Goal: Task Accomplishment & Management: Use online tool/utility

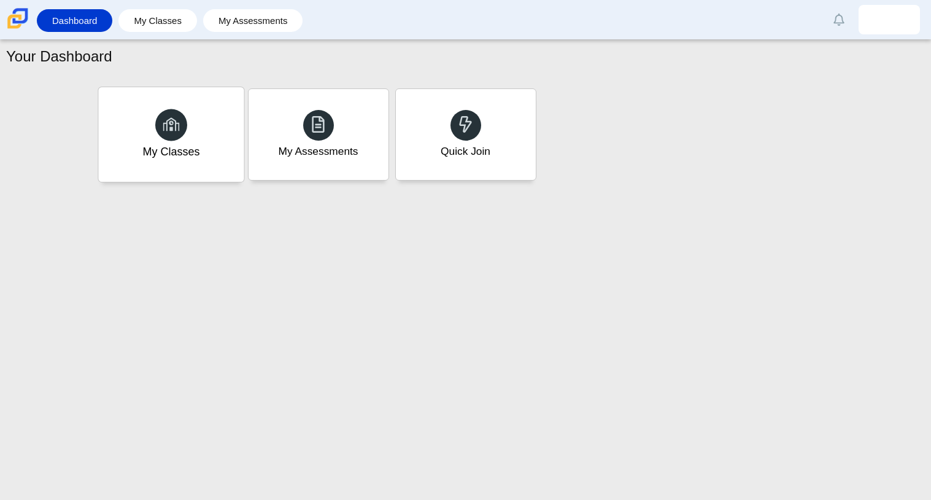
click at [202, 152] on div "My Classes" at bounding box center [170, 134] width 145 height 95
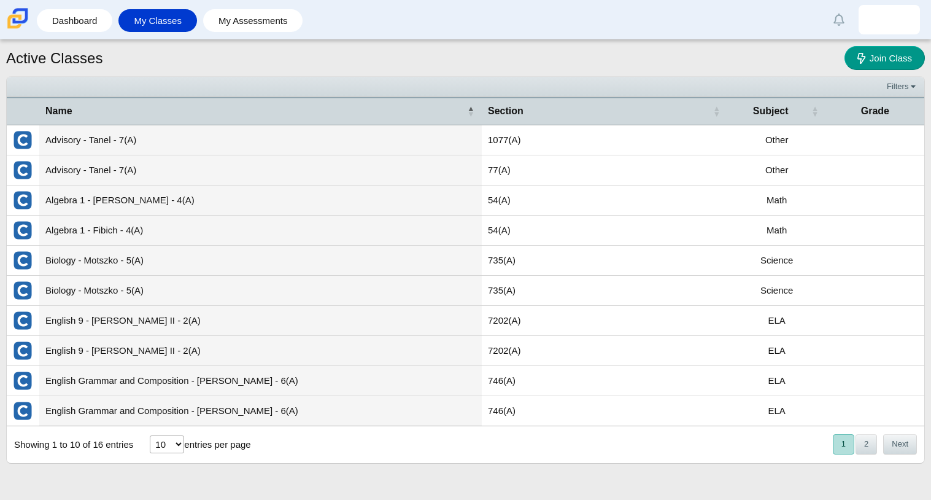
click at [242, 380] on td "English Grammar and Composition - Thomas - 6(A)" at bounding box center [260, 381] width 442 height 30
click at [779, 383] on td "ELA" at bounding box center [777, 381] width 98 height 30
click at [902, 451] on button "Next" at bounding box center [900, 444] width 34 height 20
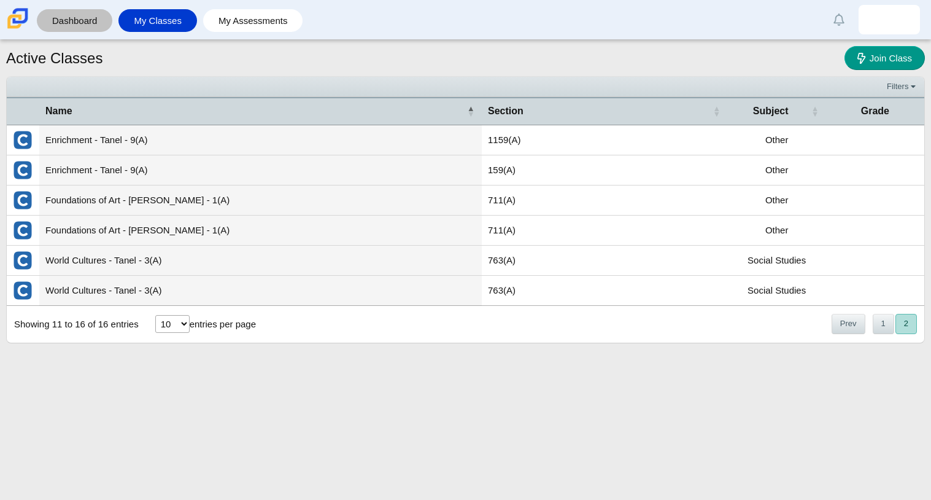
click at [72, 16] on link "Dashboard" at bounding box center [74, 20] width 63 height 23
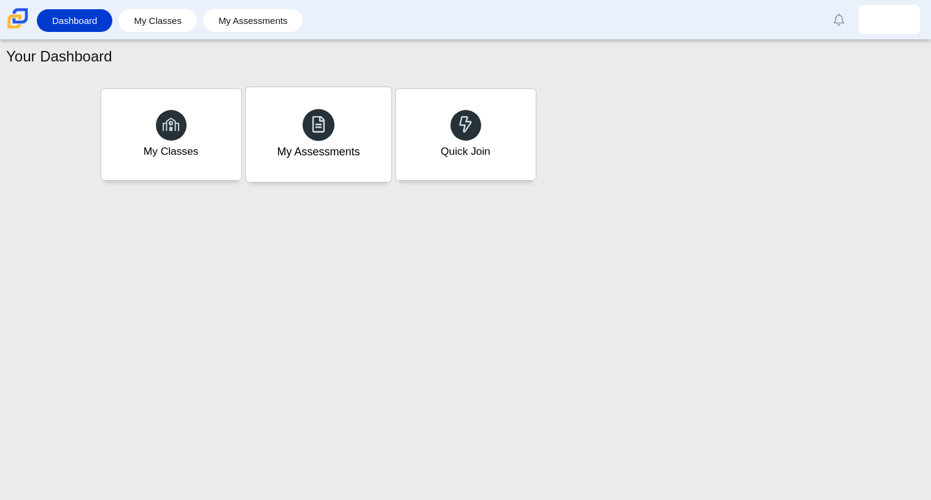
click at [333, 130] on div "My Assessments" at bounding box center [317, 134] width 145 height 95
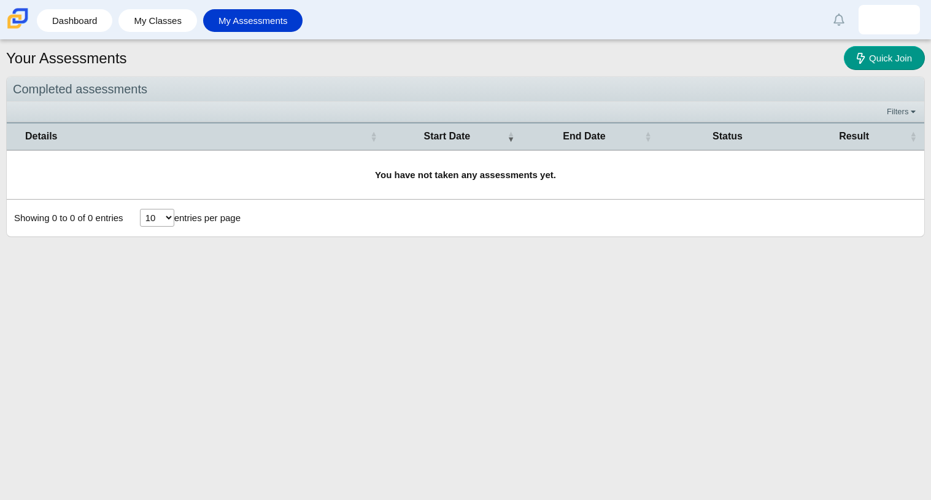
click at [284, 220] on div "Showing 0 to 0 of 0 entries 10 25 50 100 entries per page « Prev Next »" at bounding box center [465, 217] width 917 height 37
click at [168, 28] on link "My Classes" at bounding box center [158, 20] width 66 height 23
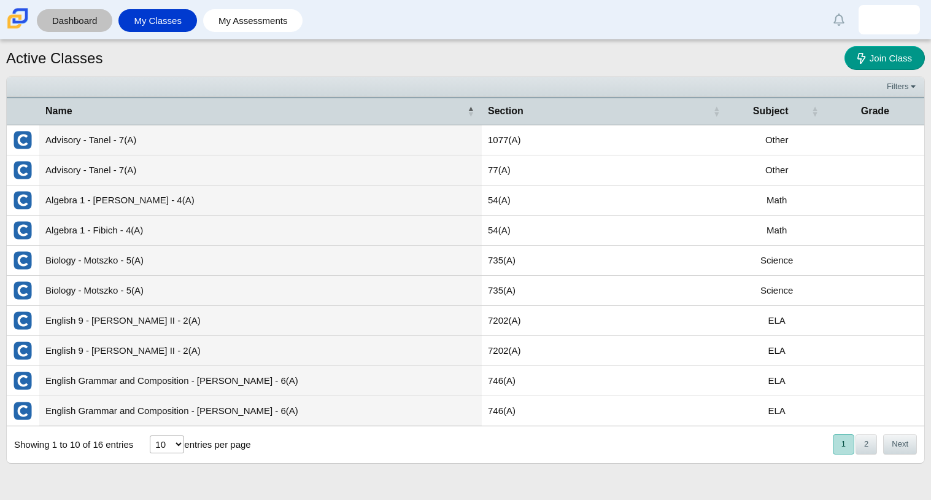
click at [88, 21] on link "Dashboard" at bounding box center [74, 20] width 63 height 23
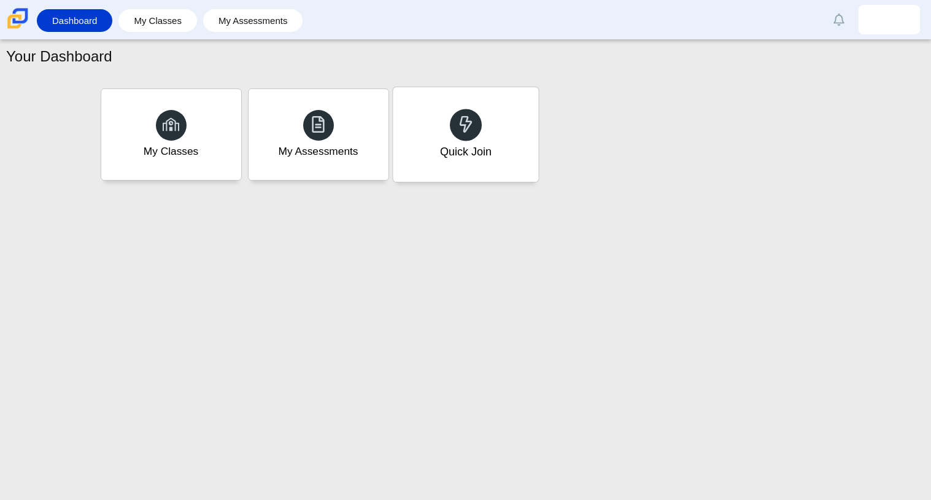
click at [459, 156] on div "Quick Join" at bounding box center [465, 152] width 52 height 16
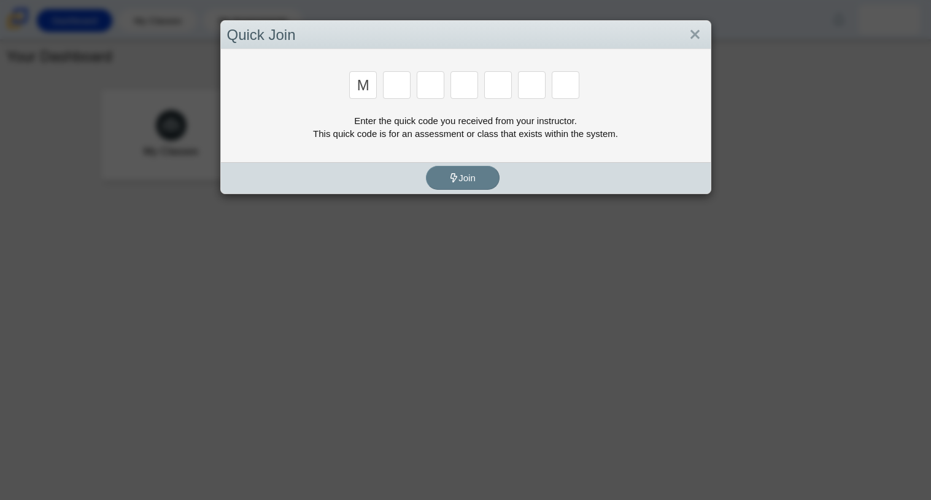
type input "m"
type input "7"
type input "3"
type input "e"
type input "3"
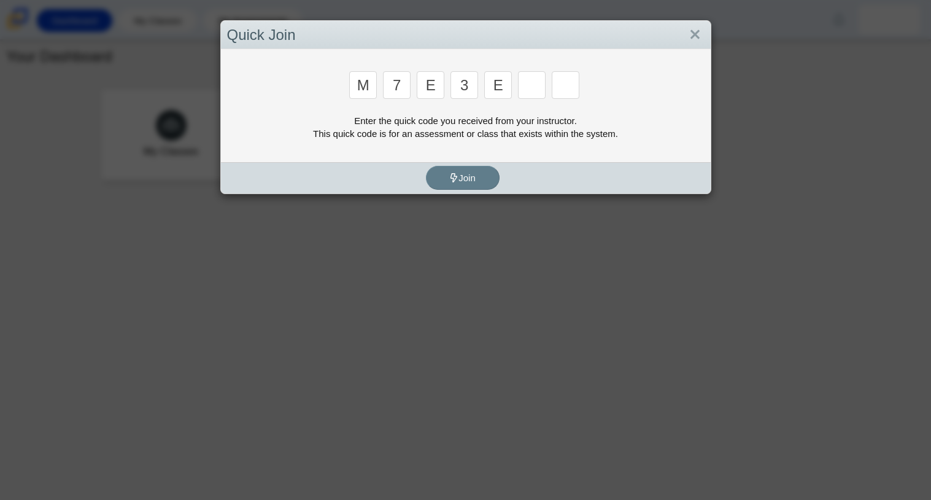
type input "e"
type input "v"
type input "w"
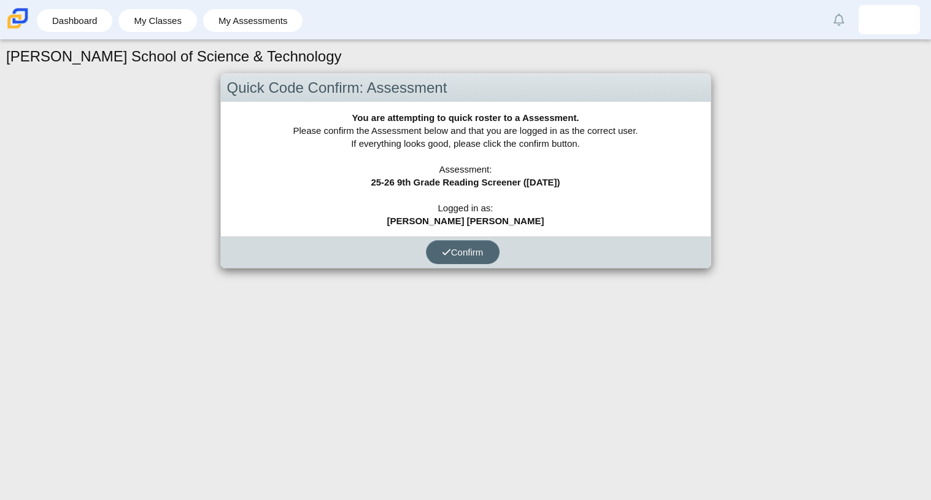
click at [463, 243] on button "Confirm" at bounding box center [463, 252] width 74 height 24
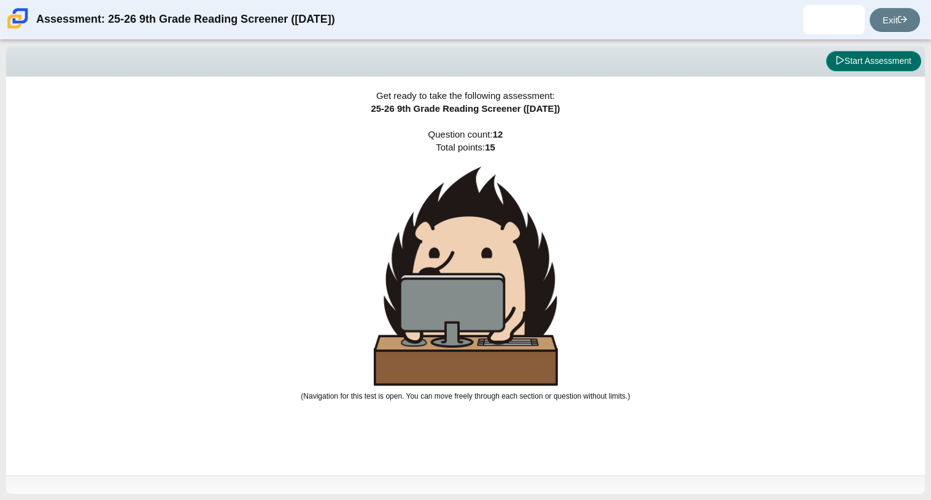
click at [858, 64] on button "Start Assessment" at bounding box center [873, 61] width 95 height 21
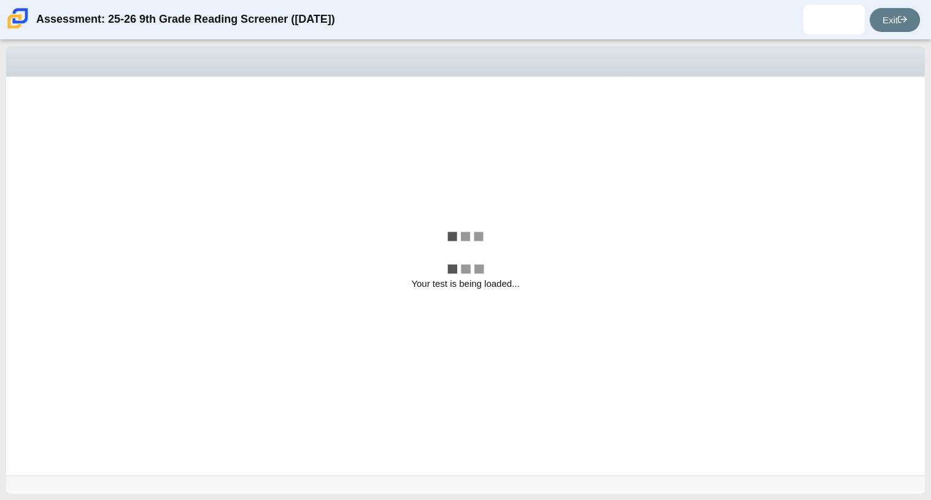
select select "ccc5b315-3c7c-471c-bf90-f22c8299c798"
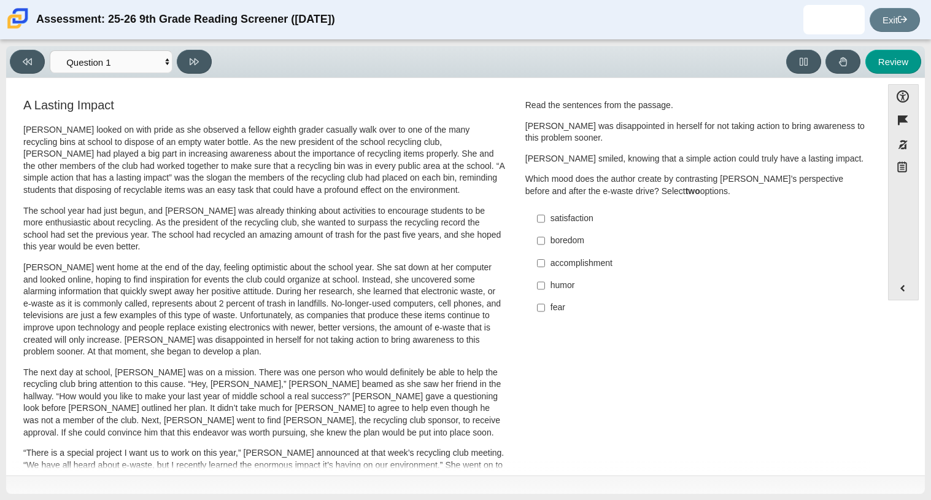
click at [332, 253] on div "[PERSON_NAME] looked on with pride as she observed a fellow eighth grader casua…" at bounding box center [264, 451] width 482 height 655
click at [537, 262] on input "accomplishment accomplishment" at bounding box center [541, 263] width 8 height 22
checkbox input "true"
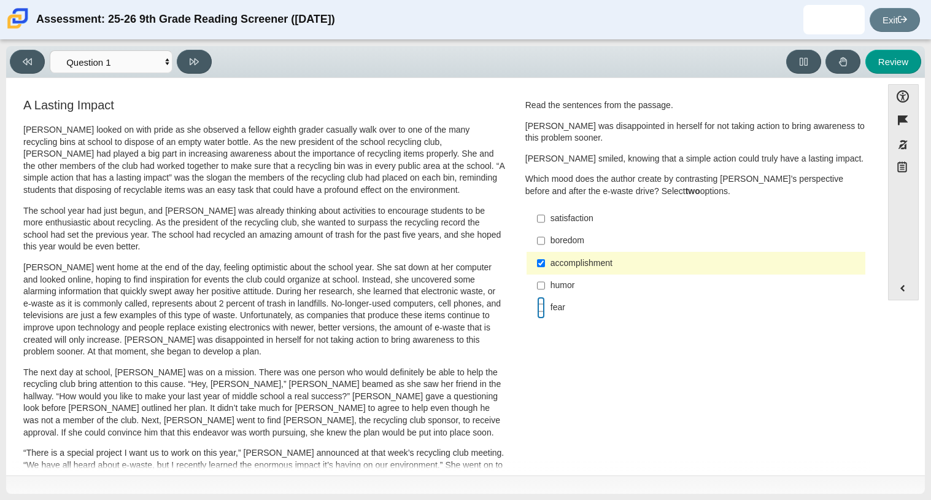
click at [537, 304] on input "fear fear" at bounding box center [541, 307] width 8 height 22
checkbox input "true"
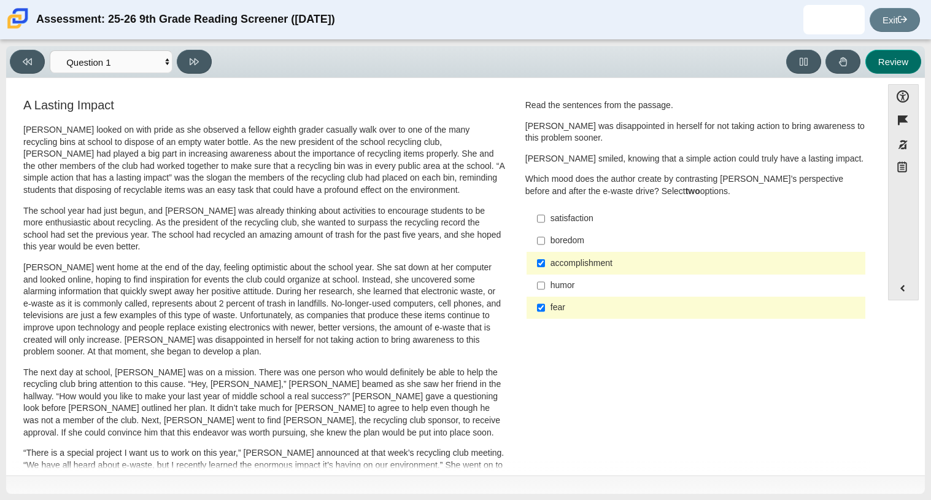
click at [897, 70] on button "Review" at bounding box center [893, 62] width 56 height 24
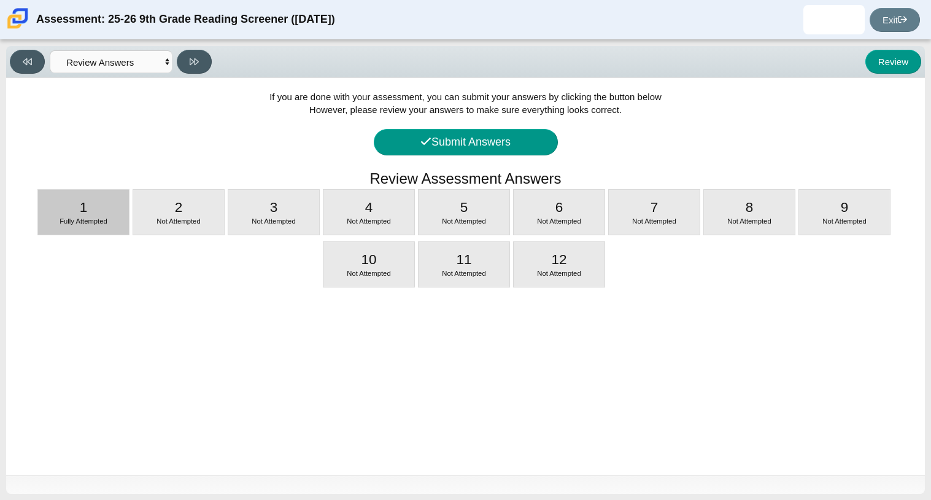
click at [90, 206] on div "1 Fully Attempted" at bounding box center [83, 212] width 91 height 45
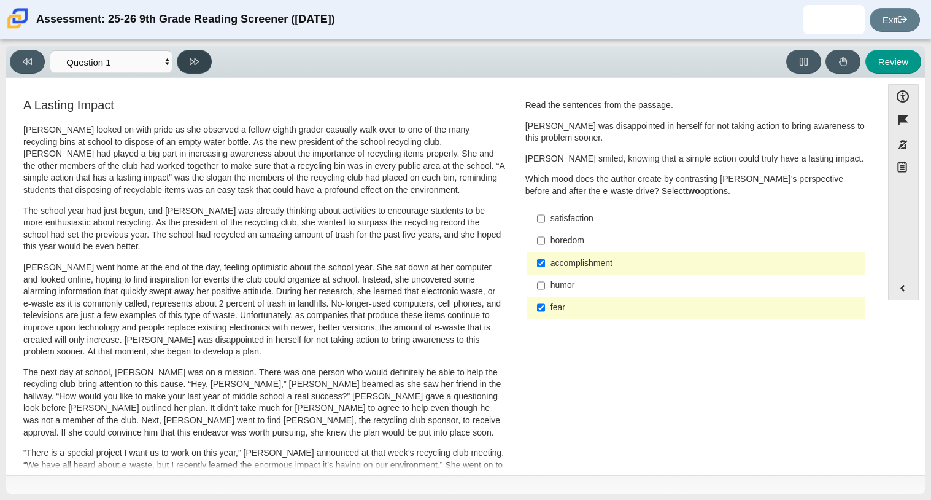
click at [197, 57] on icon at bounding box center [194, 61] width 9 height 9
select select "0ff64528-ffd7-428d-b192-babfaadd44e8"
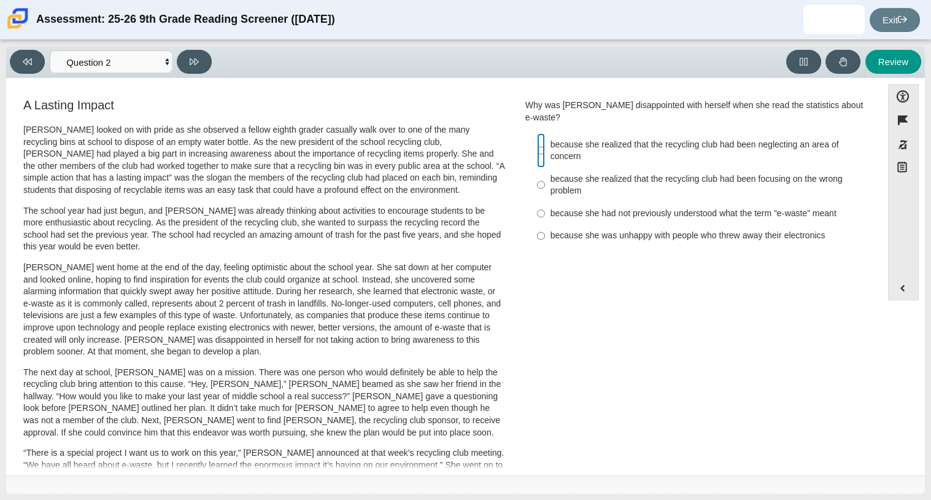
click at [538, 133] on input "because she realized that the recycling club had been neglecting an area of con…" at bounding box center [541, 150] width 8 height 34
radio input "true"
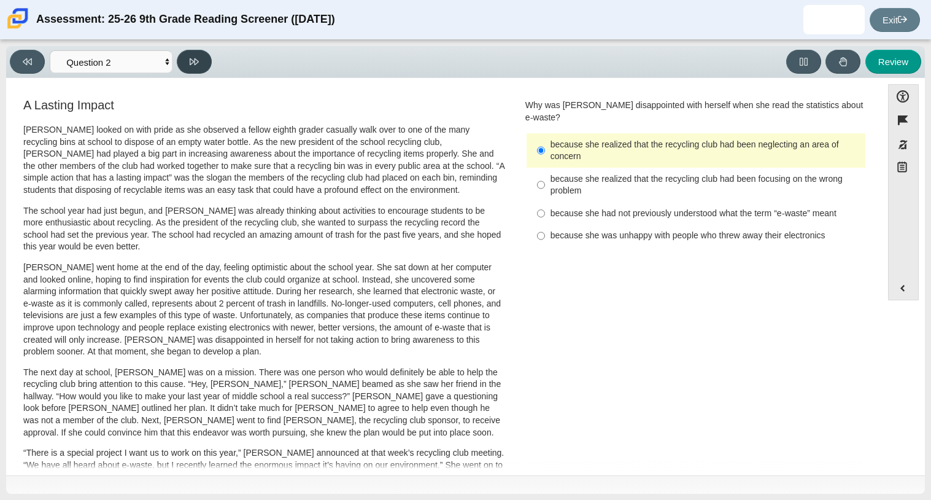
click at [191, 65] on icon at bounding box center [194, 61] width 9 height 9
select select "7ce3d843-6974-4858-901c-1ff39630e843"
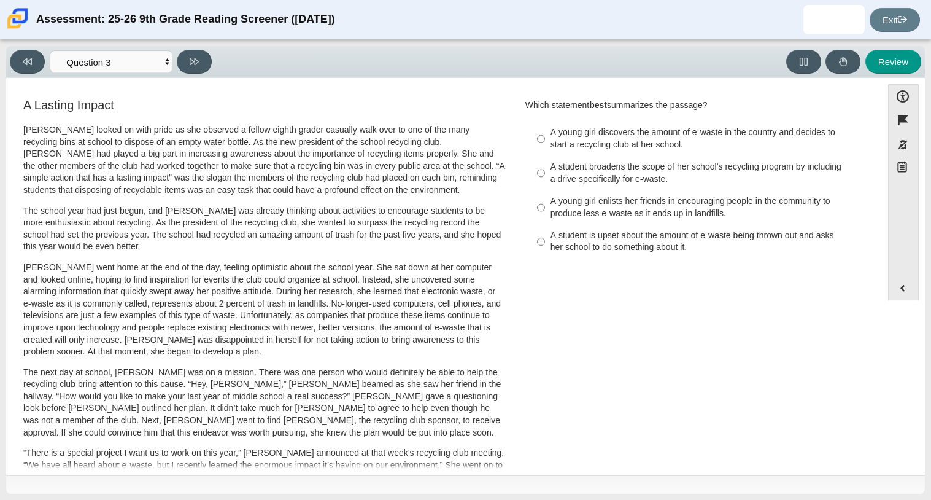
click at [696, 245] on div "A student is upset about the amount of e-waste being thrown out and asks her sc…" at bounding box center [705, 242] width 310 height 24
click at [545, 245] on input "A student is upset about the amount of e-waste being thrown out and asks her sc…" at bounding box center [541, 242] width 8 height 34
radio input "true"
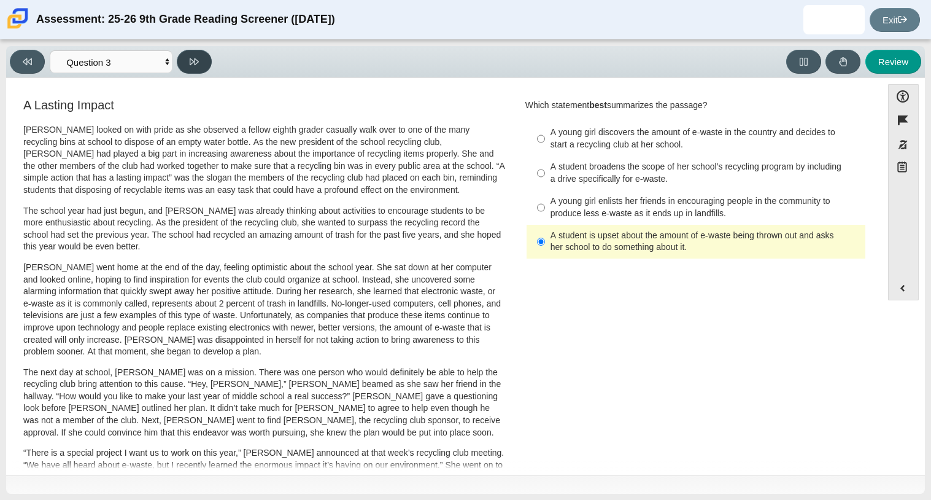
click at [193, 73] on button at bounding box center [194, 62] width 35 height 24
select select "ca9ea0f1-49c5-4bd1-83b0-472c18652b42"
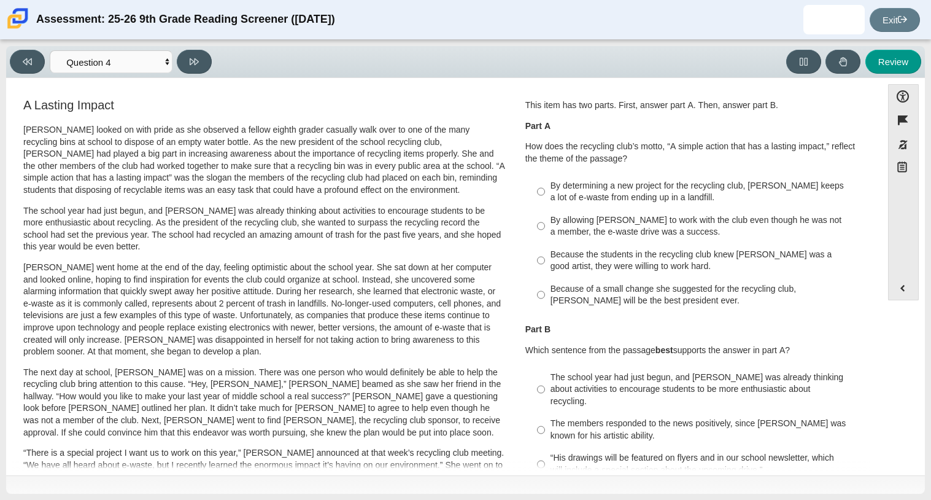
click at [690, 288] on div "Because of a small change she suggested for the recycling club, [PERSON_NAME] w…" at bounding box center [705, 295] width 310 height 24
click at [545, 288] on input "Because of a small change she suggested for the recycling club, [PERSON_NAME] w…" at bounding box center [541, 294] width 8 height 34
radio input "true"
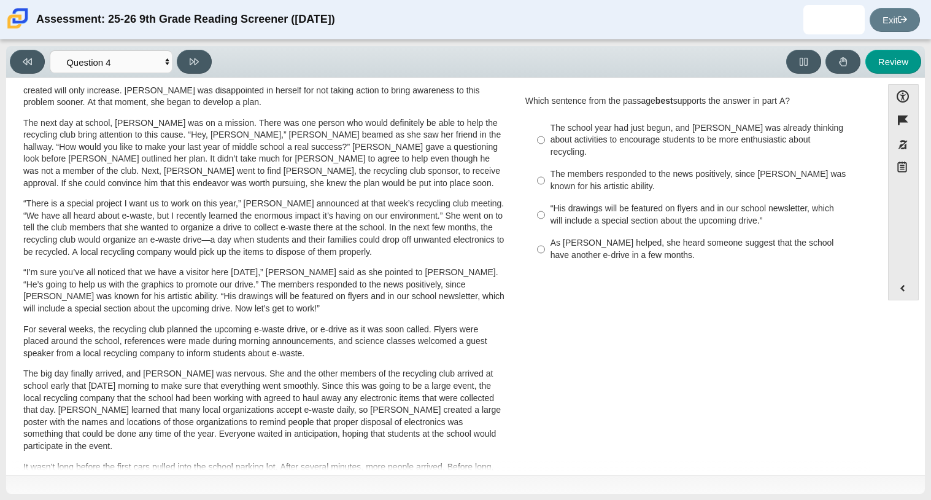
scroll to position [249, 0]
click at [596, 169] on div "The members responded to the news positively, since [PERSON_NAME] was known for…" at bounding box center [705, 181] width 310 height 24
click at [545, 166] on input "The members responded to the news positively, since [PERSON_NAME] was known for…" at bounding box center [541, 181] width 8 height 34
radio input "true"
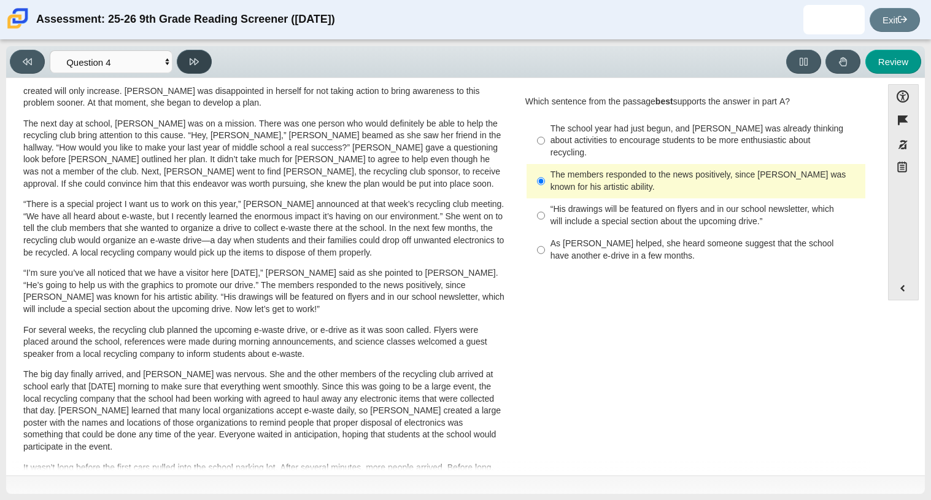
click at [191, 67] on button at bounding box center [194, 62] width 35 height 24
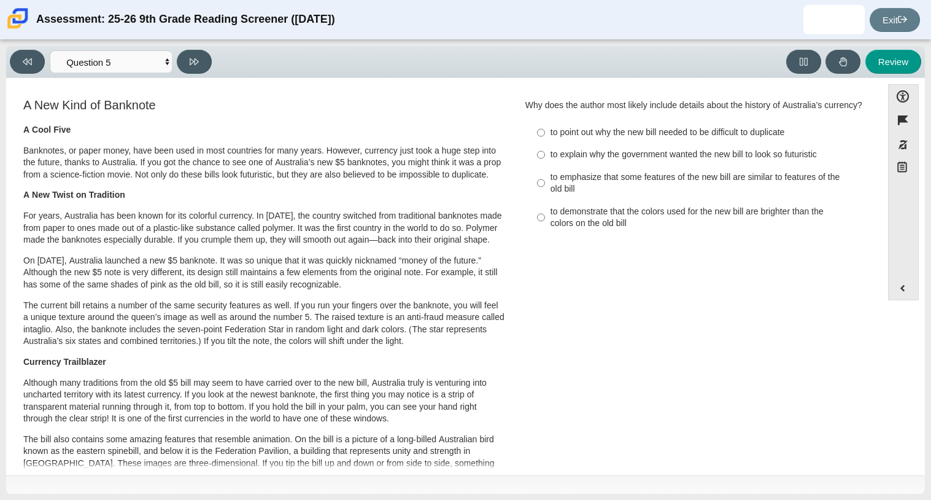
scroll to position [9, 0]
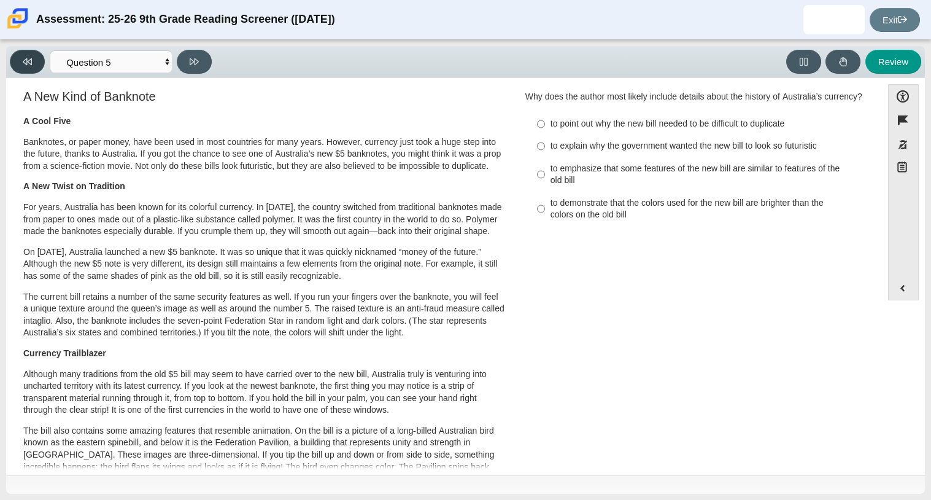
click at [26, 63] on icon at bounding box center [27, 61] width 9 height 9
select select "ca9ea0f1-49c5-4bd1-83b0-472c18652b42"
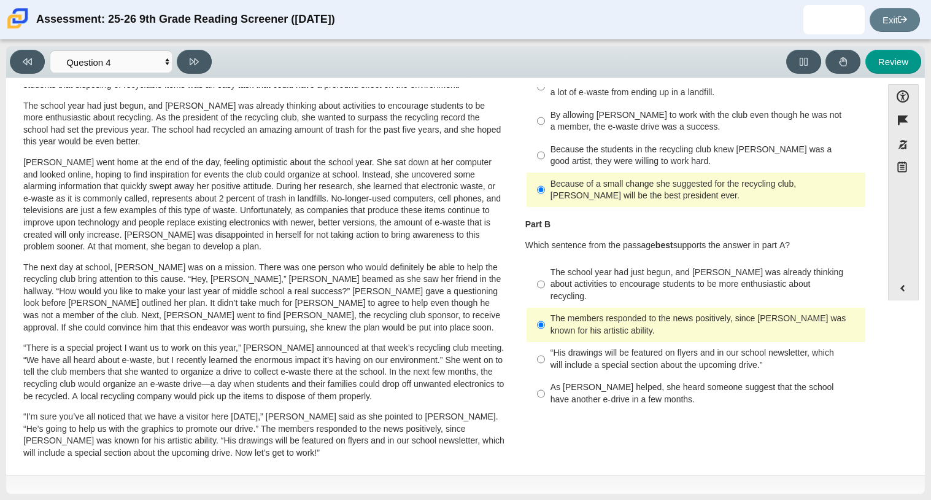
scroll to position [107, 0]
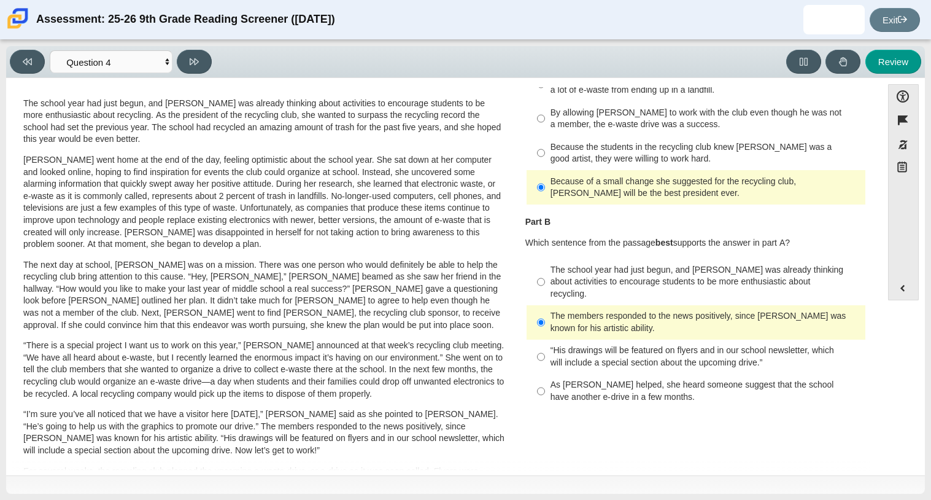
click at [620, 381] on div "As [PERSON_NAME] helped, she heard someone suggest that the school have another…" at bounding box center [705, 391] width 310 height 24
click at [545, 381] on input "As [PERSON_NAME] helped, she heard someone suggest that the school have another…" at bounding box center [541, 391] width 8 height 34
radio input "true"
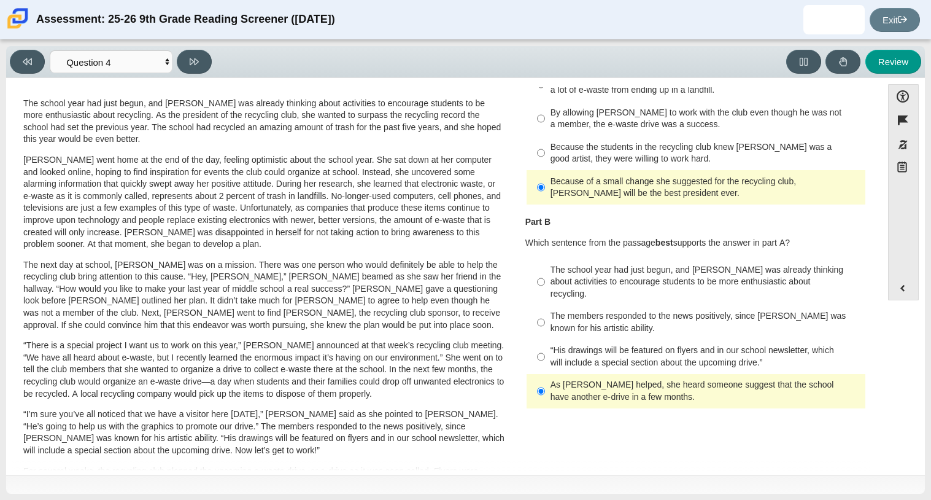
click at [590, 344] on div "“His drawings will be featured on flyers and in our school newsletter, which wi…" at bounding box center [705, 356] width 310 height 24
click at [545, 339] on input "“His drawings will be featured on flyers and in our school newsletter, which wi…" at bounding box center [541, 356] width 8 height 34
radio input "true"
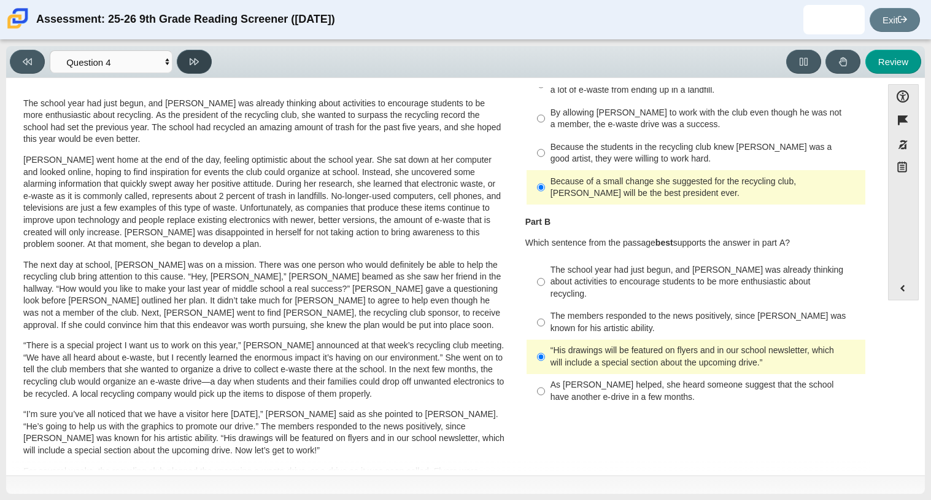
click at [190, 68] on button at bounding box center [194, 62] width 35 height 24
select select "e41f1a79-e29f-4095-8030-a53364015bed"
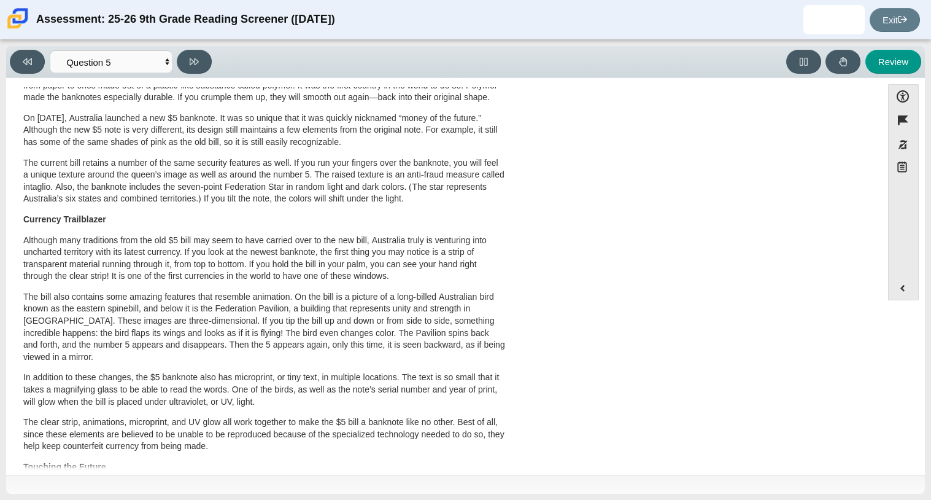
scroll to position [145, 0]
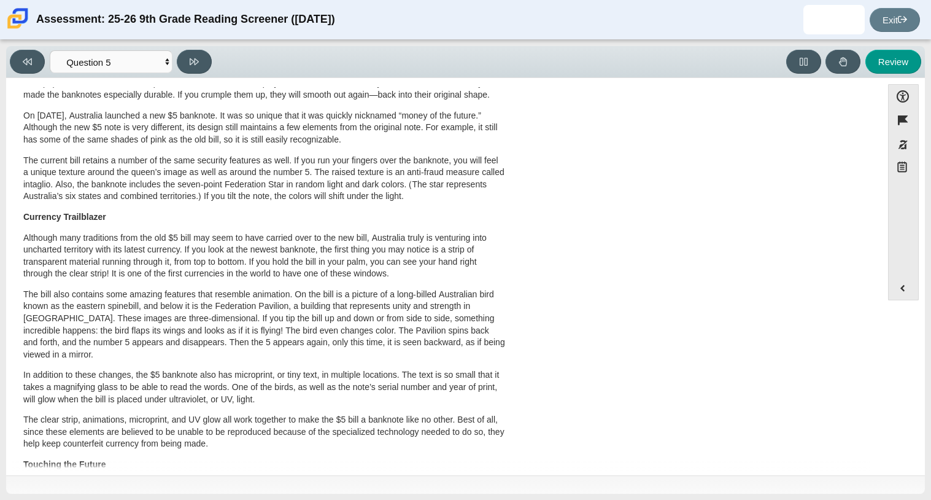
click at [312, 257] on p "Although many traditions from the old $5 bill may seem to have carried over to …" at bounding box center [264, 256] width 482 height 48
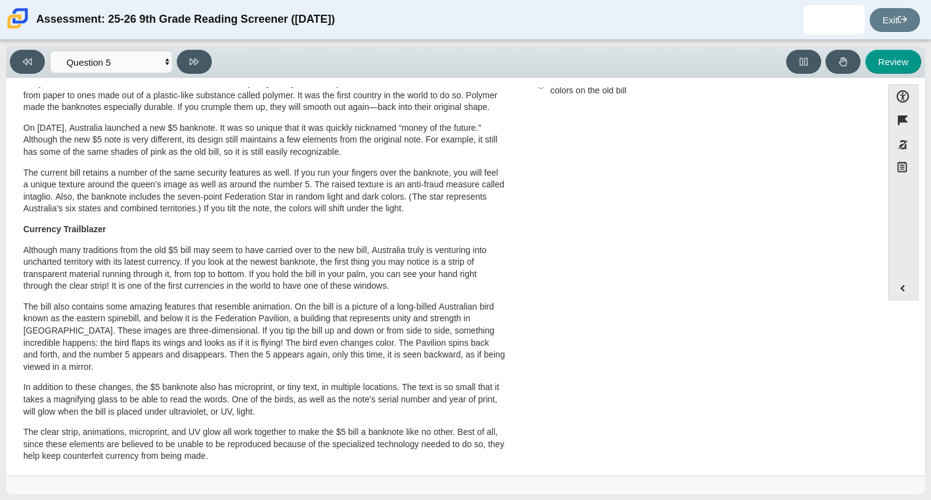
scroll to position [0, 0]
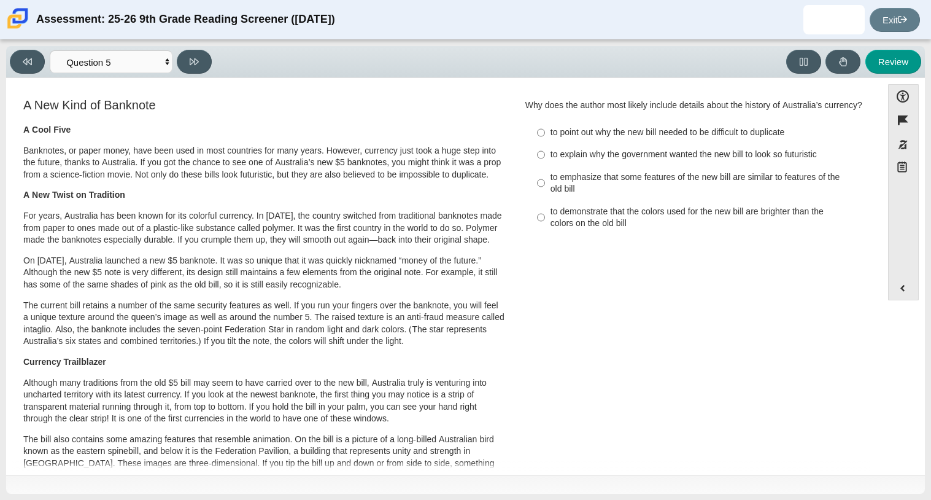
click at [596, 193] on div "to emphasize that some features of the new bill are similar to features of the …" at bounding box center [705, 183] width 310 height 24
click at [545, 193] on input "to emphasize that some features of the new bill are similar to features of the …" at bounding box center [541, 183] width 8 height 34
radio input "true"
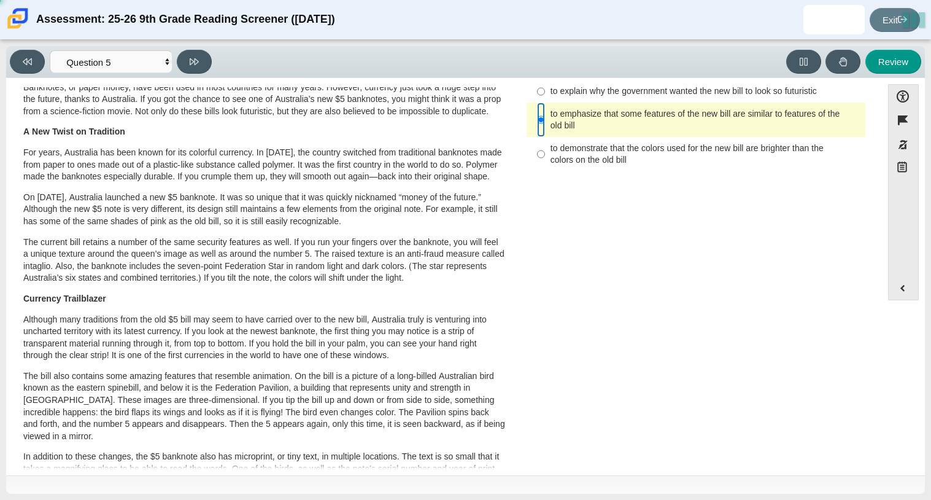
scroll to position [65, 0]
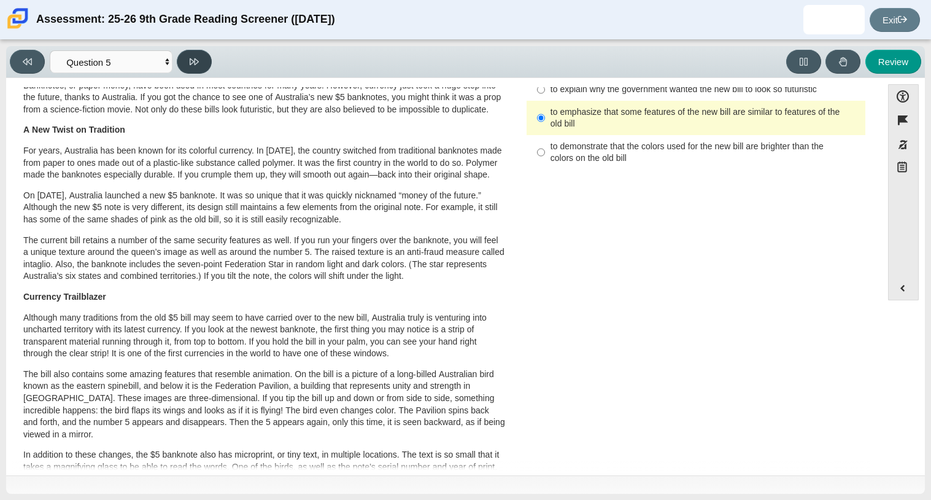
click at [185, 64] on button at bounding box center [194, 62] width 35 height 24
select select "69146e31-7b3d-4a3e-9ce6-f30c24342ae0"
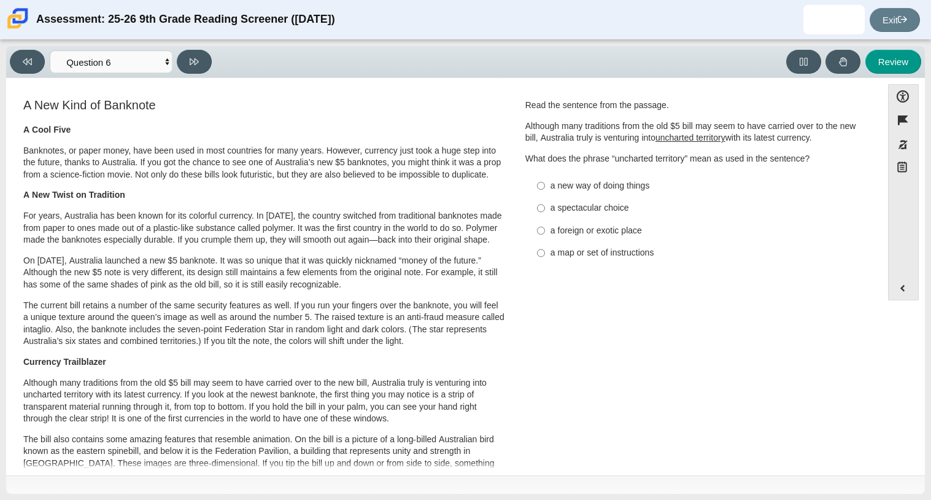
click at [577, 188] on div "a new way of doing things" at bounding box center [705, 186] width 310 height 12
click at [545, 188] on input "a new way of doing things a new way of doing things" at bounding box center [541, 185] width 8 height 22
radio input "true"
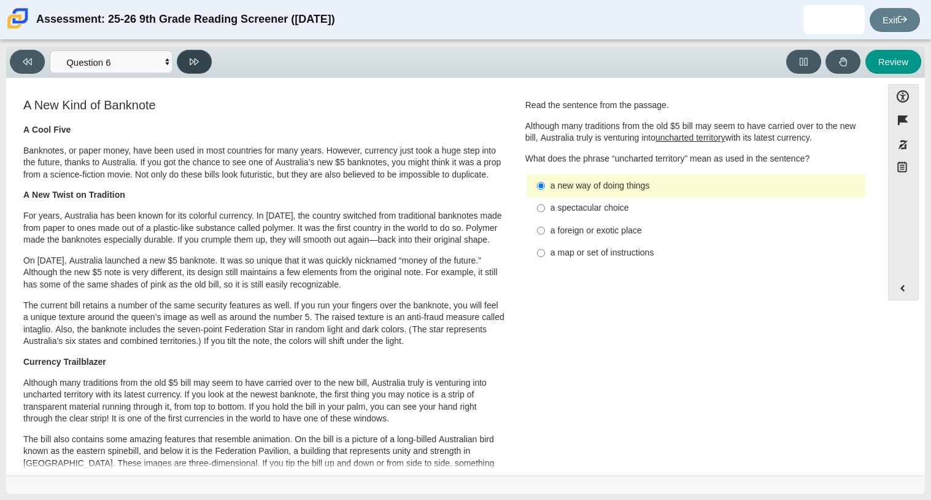
click at [209, 66] on button at bounding box center [194, 62] width 35 height 24
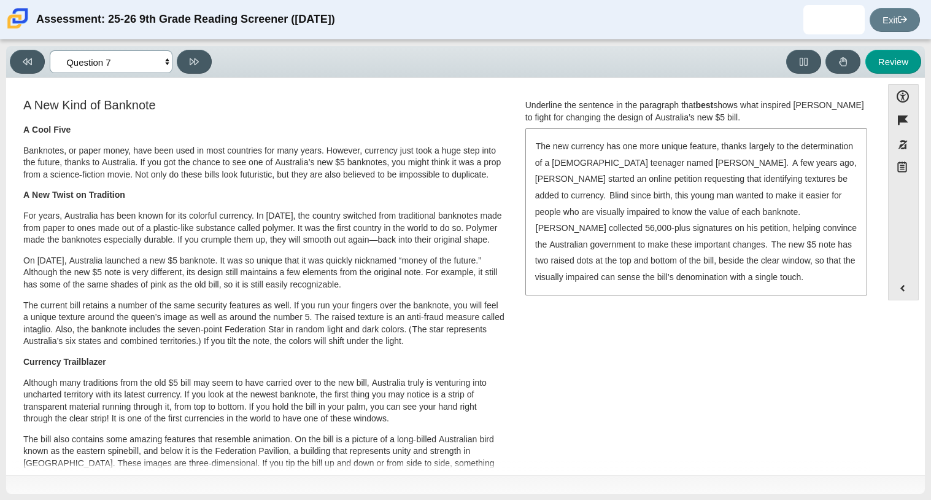
click at [129, 61] on select "Questions Question 1 Question 2 Question 3 Question 4 Question 5 Question 6 Que…" at bounding box center [111, 61] width 123 height 23
click at [698, 357] on div "A New Kind of Banknote A Cool Five Banknotes, or paper money, have been used in…" at bounding box center [443, 449] width 863 height 707
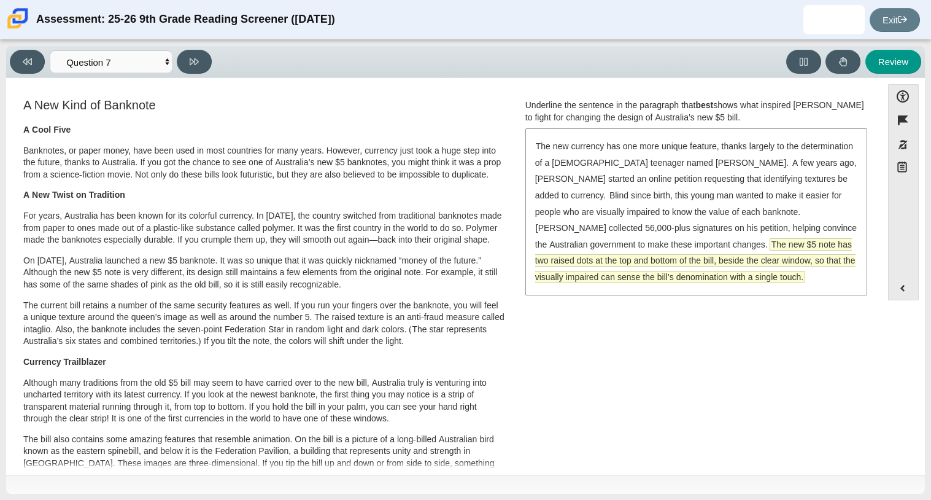
click at [684, 248] on span "The new $5 note has two raised dots at the top and bottom of the bill, beside t…" at bounding box center [695, 261] width 320 height 44
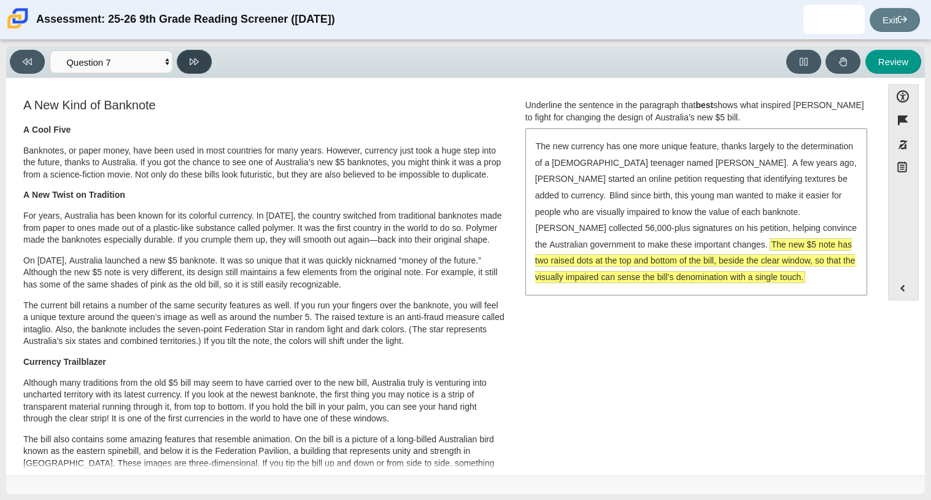
click at [193, 72] on button at bounding box center [194, 62] width 35 height 24
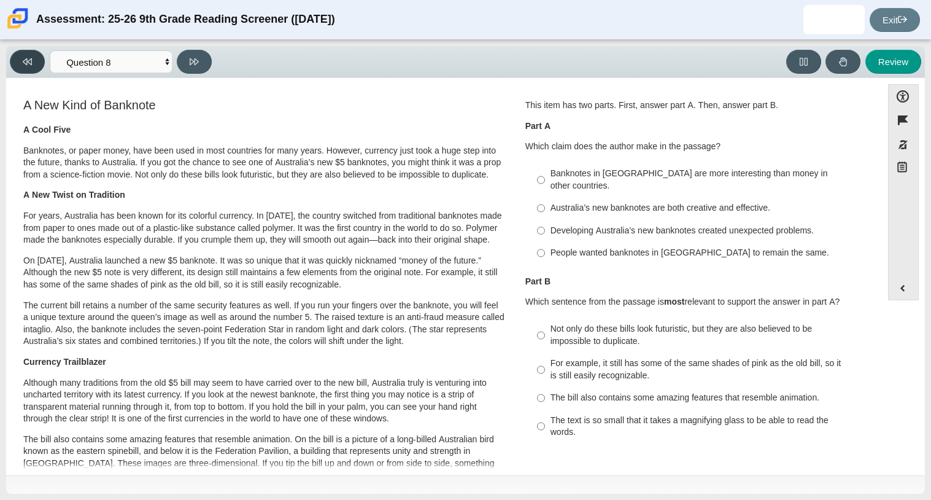
click at [28, 68] on button at bounding box center [27, 62] width 35 height 24
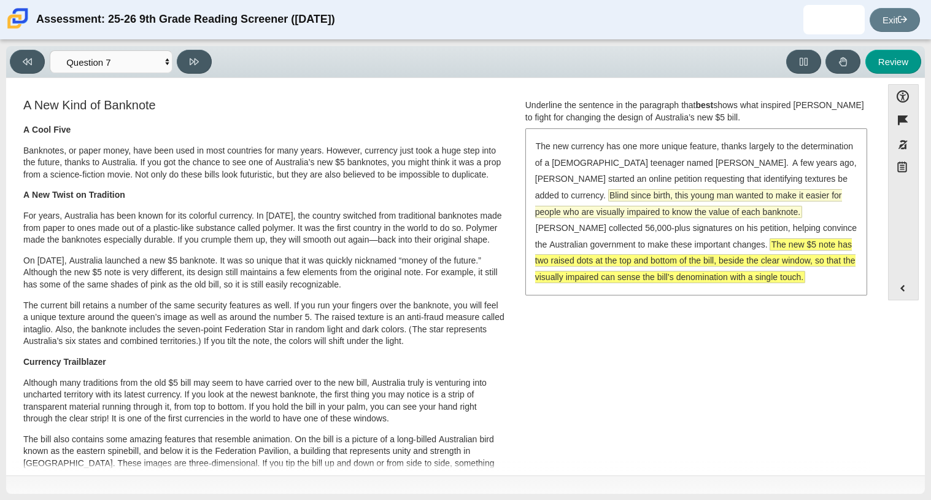
click at [646, 205] on span "Blind since birth, this young man wanted to make it easier for people who are v…" at bounding box center [688, 204] width 307 height 28
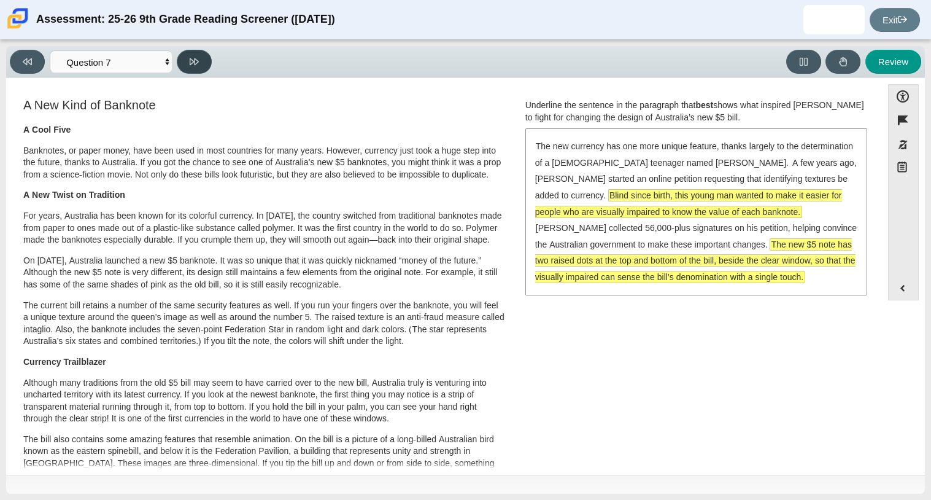
click at [193, 55] on button at bounding box center [194, 62] width 35 height 24
select select "ea8338c2-a6a3-418e-a305-2b963b54a290"
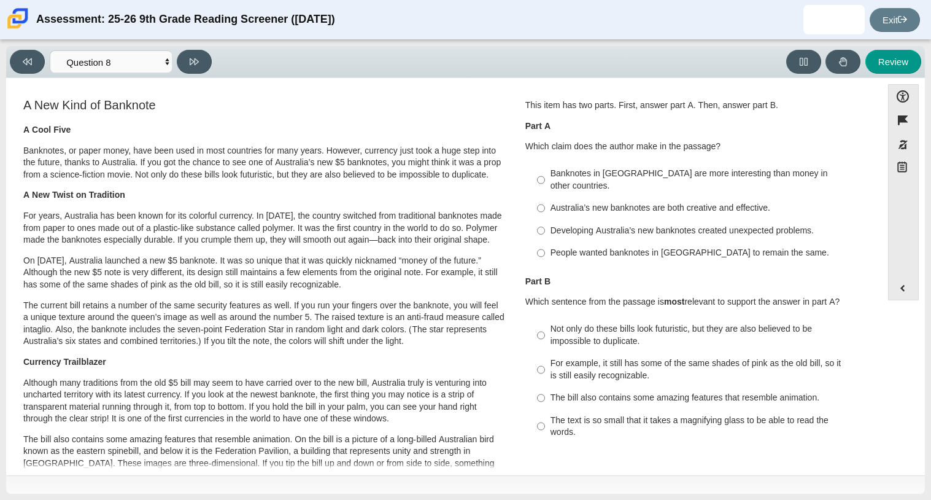
click at [733, 225] on div "Developing Australia’s new banknotes created unexpected problems." at bounding box center [705, 231] width 310 height 12
click at [545, 220] on input "Developing Australia’s new banknotes created unexpected problems. Developing Au…" at bounding box center [541, 230] width 8 height 22
radio input "true"
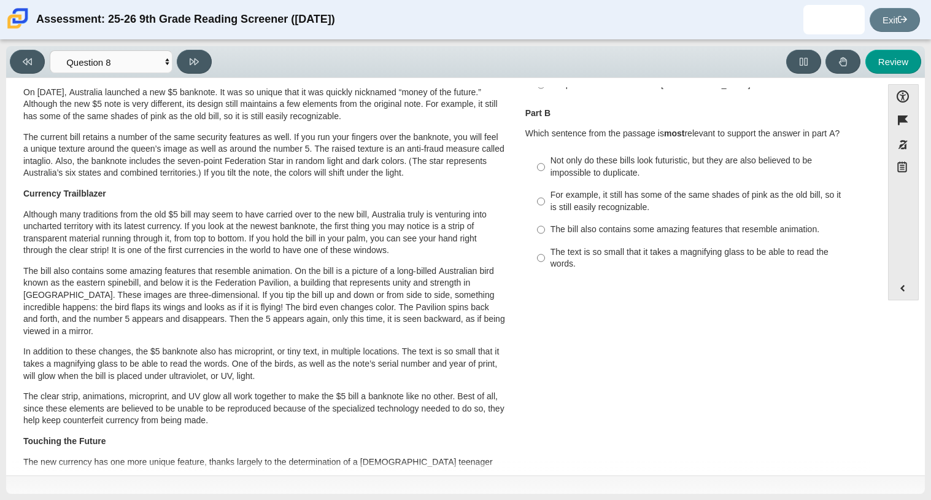
scroll to position [168, 0]
click at [587, 190] on div "For example, it still has some of the same shades of pink as the old bill, so i…" at bounding box center [705, 202] width 310 height 24
click at [545, 188] on input "For example, it still has some of the same shades of pink as the old bill, so i…" at bounding box center [541, 202] width 8 height 34
radio input "true"
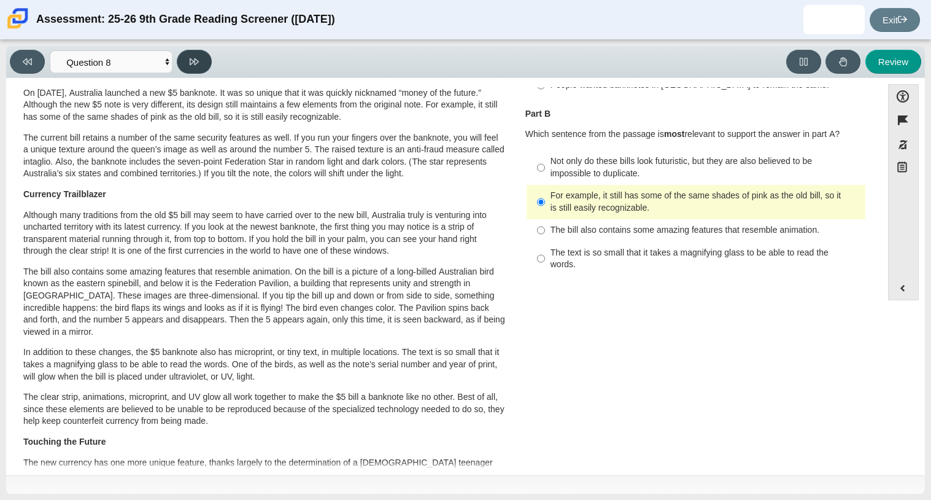
click at [201, 69] on button at bounding box center [194, 62] width 35 height 24
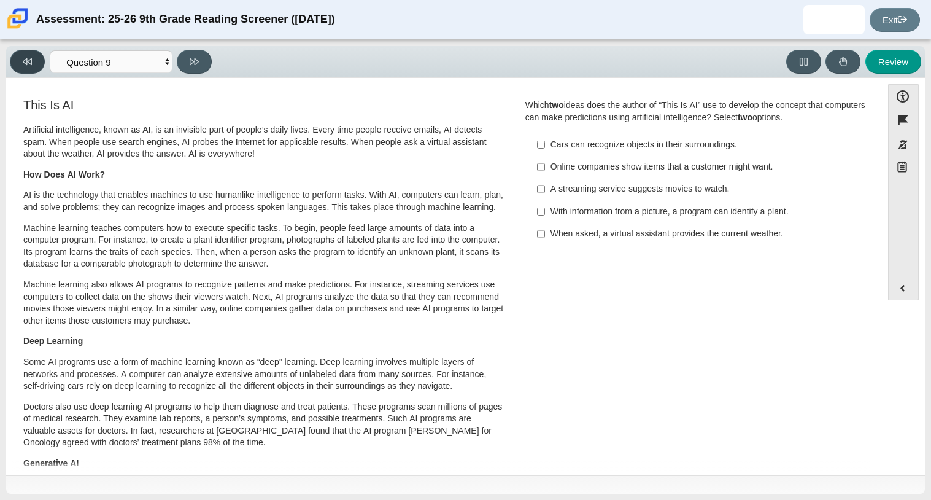
click at [26, 67] on button at bounding box center [27, 62] width 35 height 24
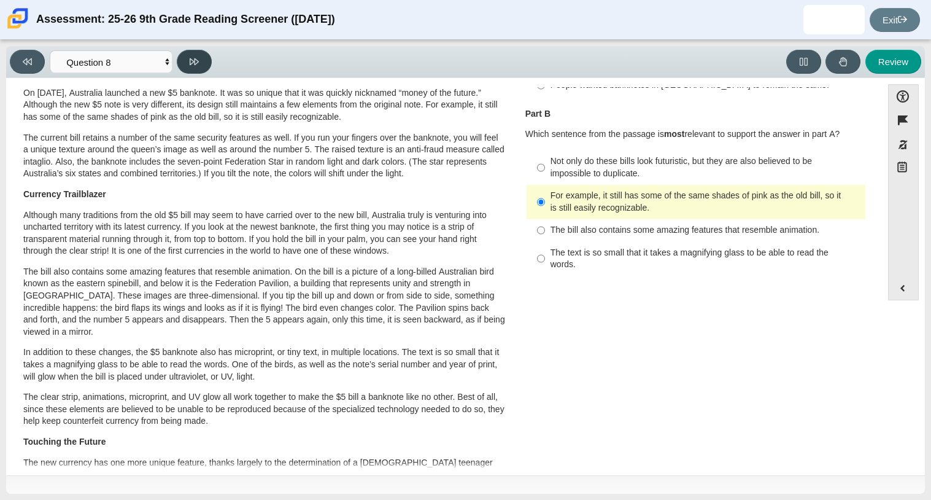
click at [198, 63] on icon at bounding box center [194, 61] width 9 height 9
select select "89f058d6-b15c-4ef5-a4b3-fdaffb8868b6"
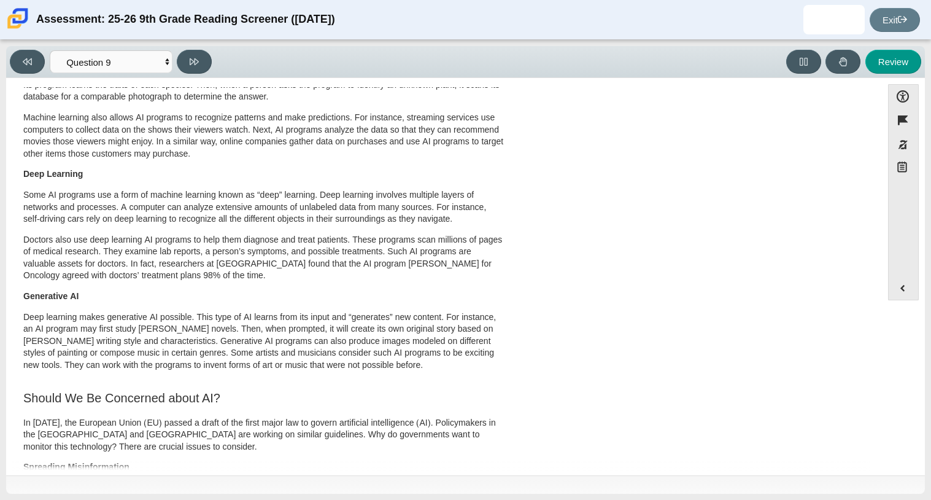
scroll to position [0, 0]
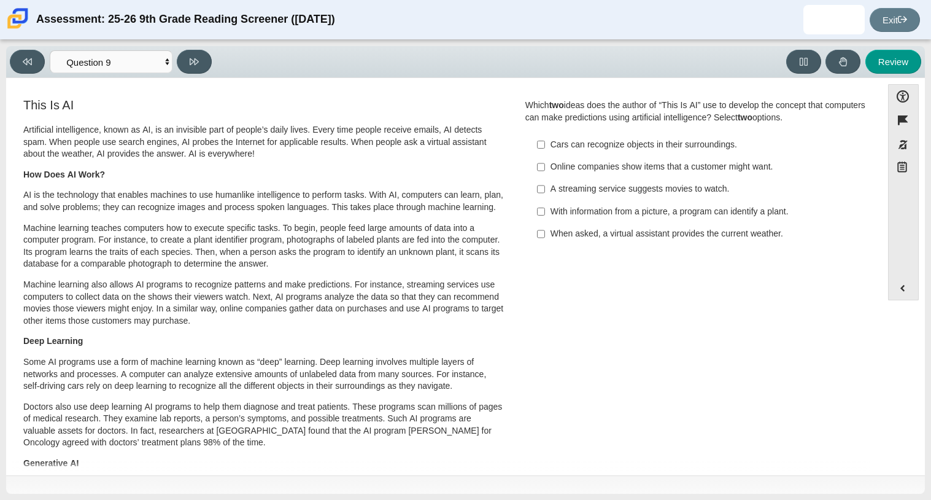
click at [646, 166] on div "Online companies show items that a customer might want." at bounding box center [705, 167] width 310 height 12
click at [545, 166] on input "Online companies show items that a customer might want. Online companies show i…" at bounding box center [541, 167] width 8 height 22
checkbox input "true"
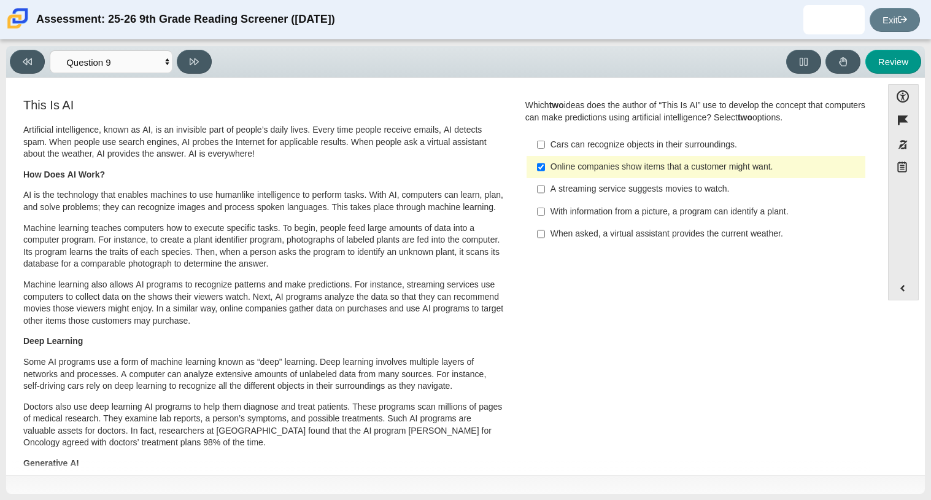
click at [681, 239] on div "When asked, a virtual assistant provides the current weather." at bounding box center [705, 234] width 310 height 12
click at [545, 239] on input "When asked, a virtual assistant provides the current weather. When asked, a vir…" at bounding box center [541, 234] width 8 height 22
checkbox input "true"
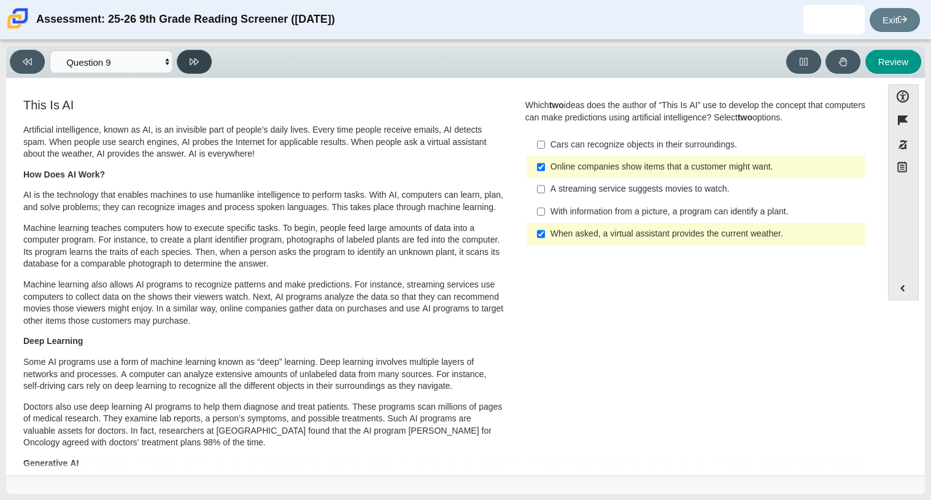
click at [185, 59] on button at bounding box center [194, 62] width 35 height 24
select select "cdf3c14e-a918-44d1-9b63-3db0fa81641e"
